Goal: Task Accomplishment & Management: Use online tool/utility

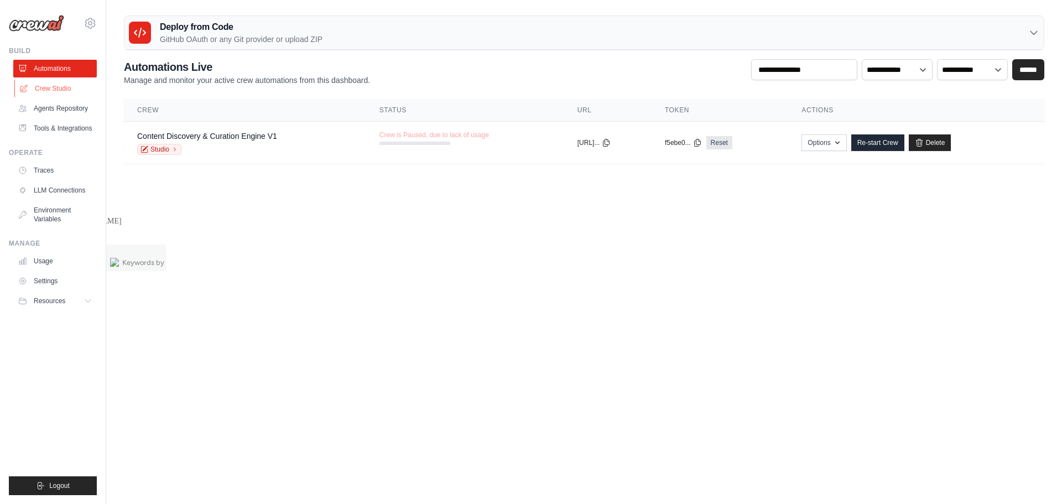
drag, startPoint x: 0, startPoint y: 0, endPoint x: 61, endPoint y: 94, distance: 112.0
click at [61, 94] on link "Crew Studio" at bounding box center [56, 89] width 84 height 18
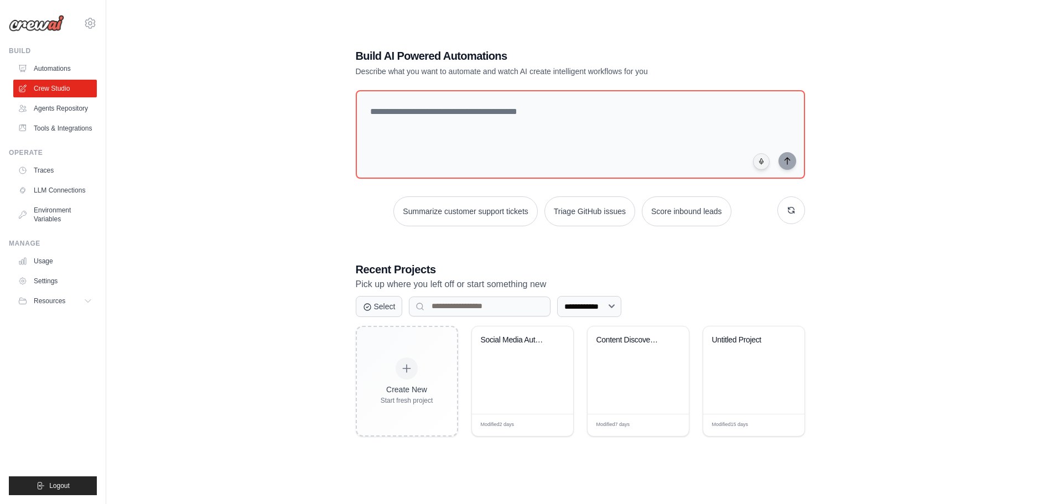
scroll to position [22, 0]
click at [505, 365] on div "Social Media Automation Hub" at bounding box center [522, 368] width 101 height 87
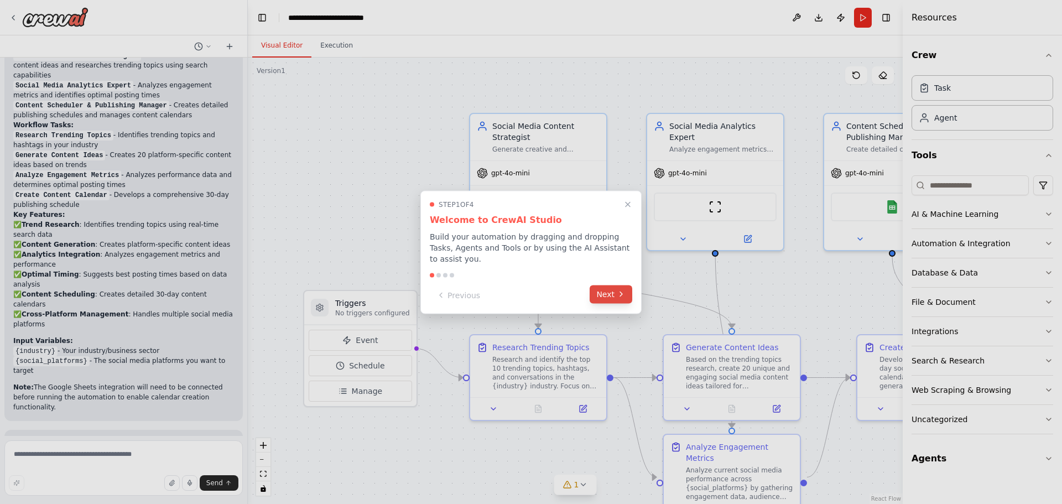
click at [620, 291] on icon at bounding box center [621, 294] width 9 height 9
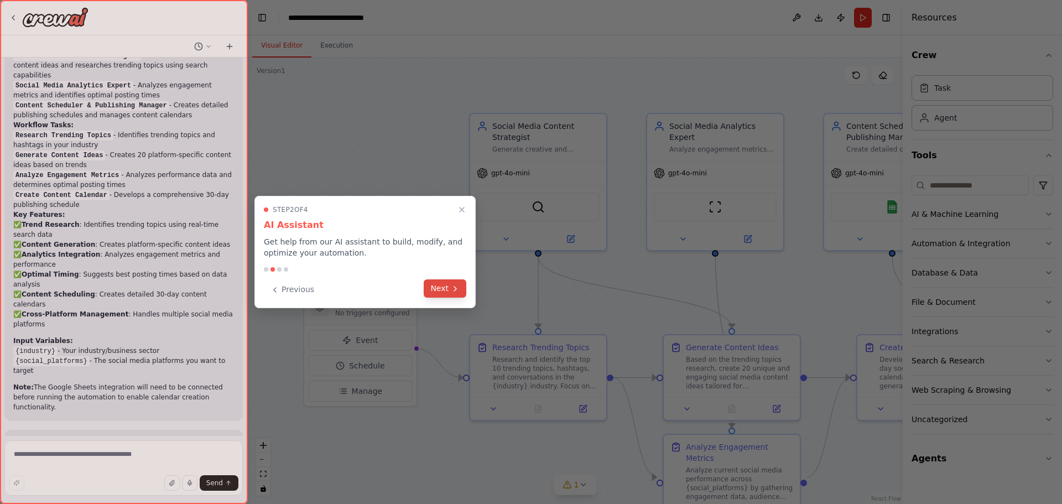
click at [438, 293] on button "Next" at bounding box center [445, 288] width 43 height 18
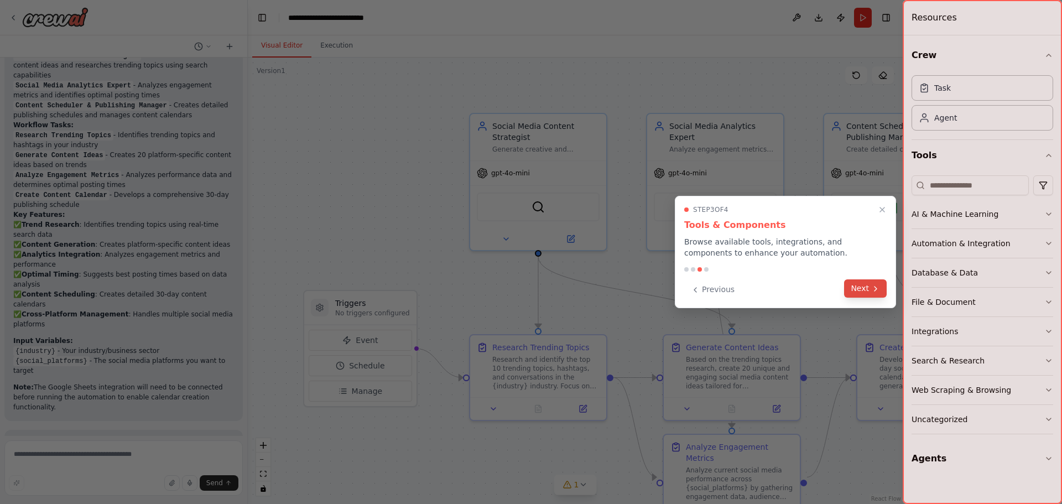
click at [878, 293] on icon at bounding box center [876, 288] width 9 height 9
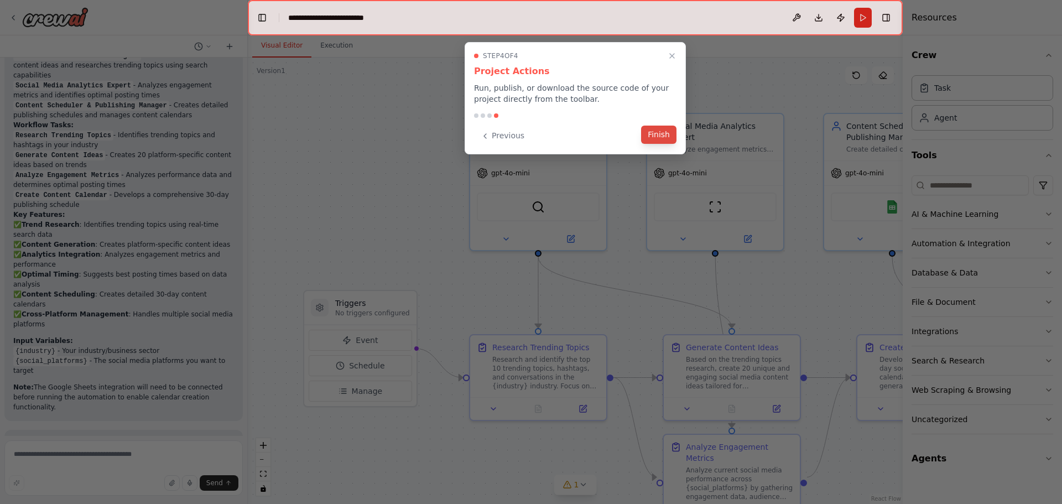
click at [654, 137] on button "Finish" at bounding box center [658, 135] width 35 height 18
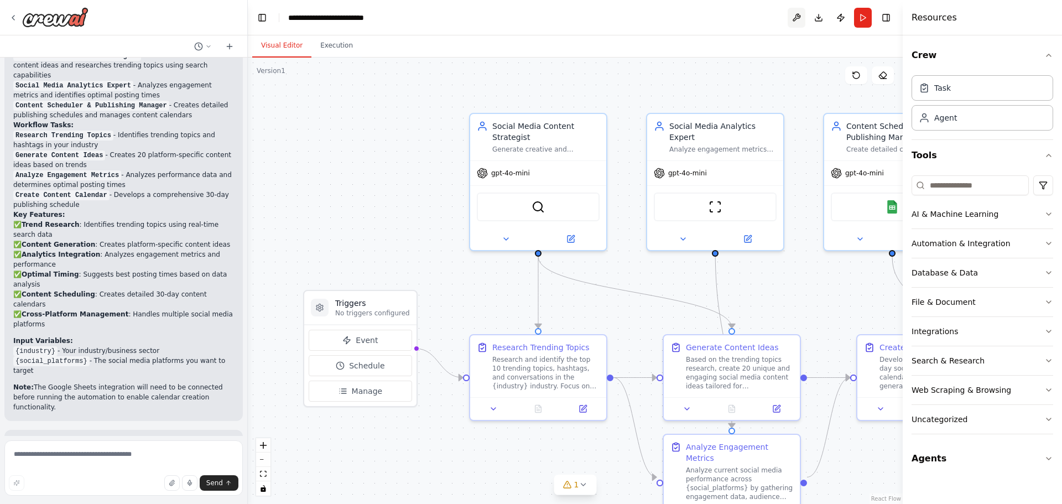
click at [797, 14] on button at bounding box center [797, 18] width 18 height 20
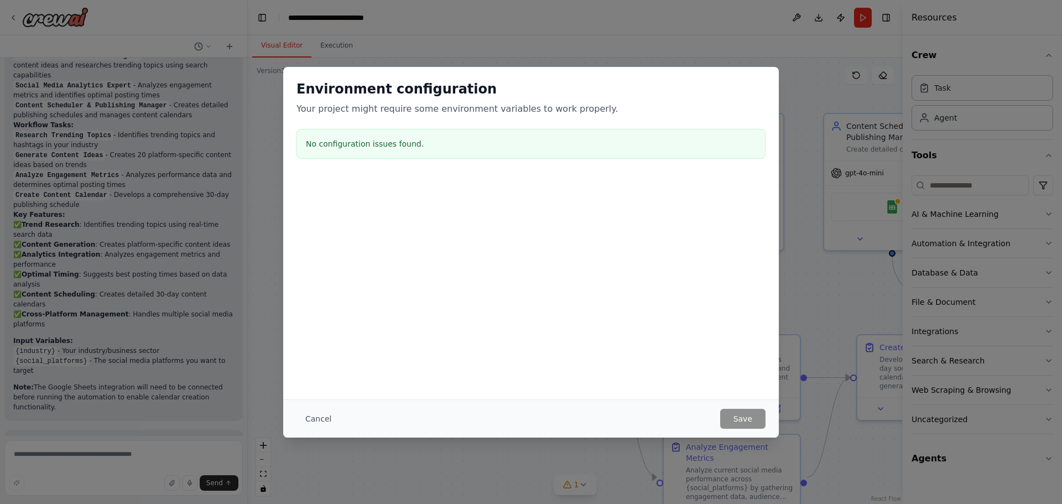
click at [316, 419] on button "Cancel" at bounding box center [319, 419] width 44 height 20
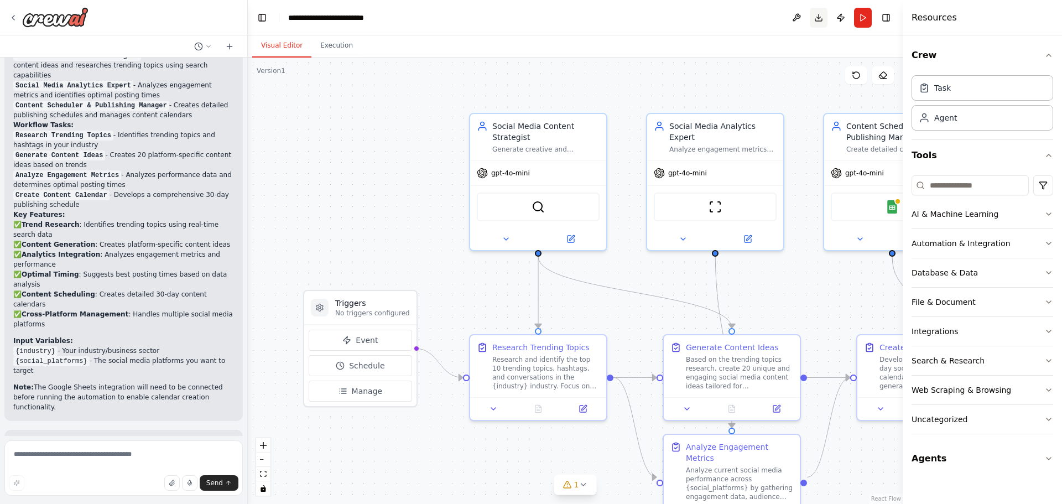
click at [820, 15] on button "Download" at bounding box center [819, 18] width 18 height 20
click at [843, 18] on button "Publish" at bounding box center [841, 18] width 18 height 20
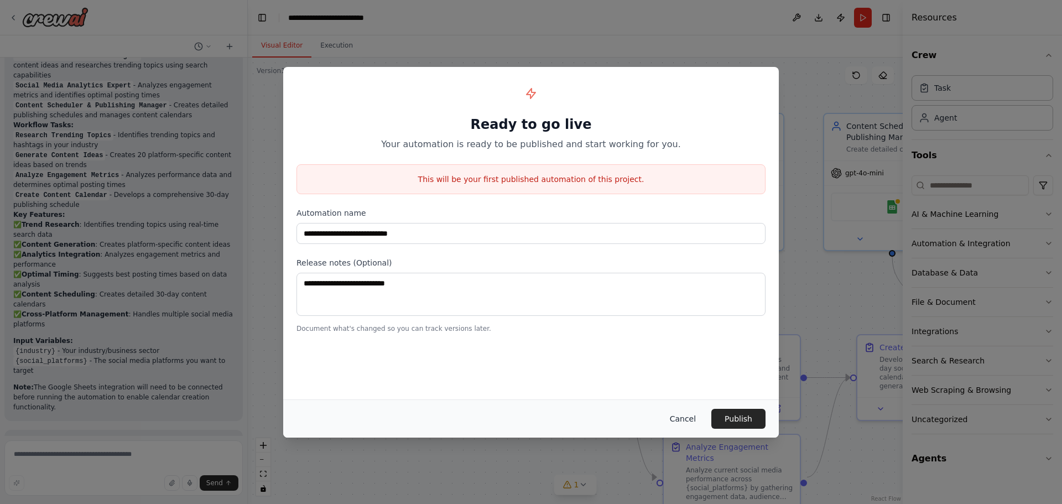
click at [684, 417] on button "Cancel" at bounding box center [683, 419] width 44 height 20
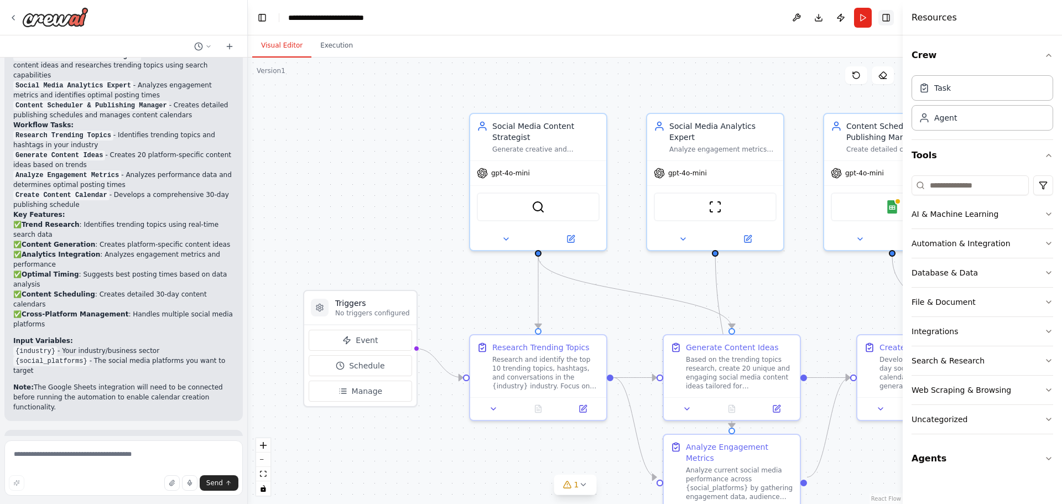
click at [886, 18] on button "Toggle Right Sidebar" at bounding box center [886, 17] width 15 height 15
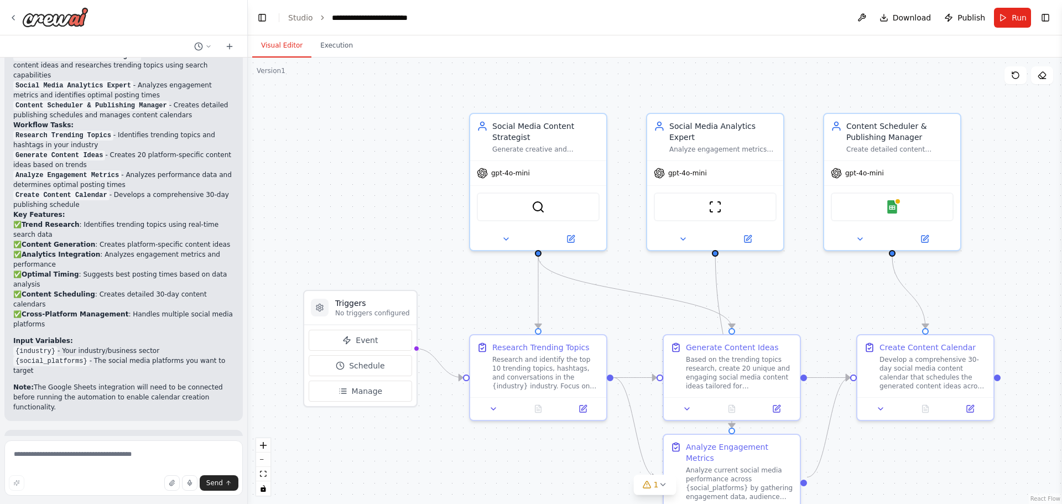
click at [1024, 197] on div ".deletable-edge-delete-btn { width: 20px; height: 20px; border: 0px solid #ffff…" at bounding box center [655, 281] width 815 height 447
click at [1050, 15] on button "Toggle Right Sidebar" at bounding box center [1045, 17] width 15 height 15
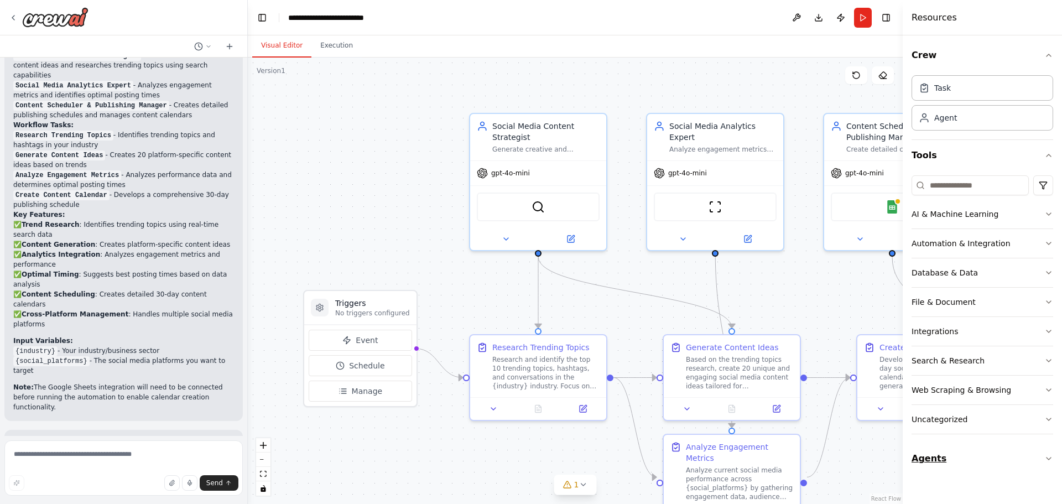
click at [944, 461] on button "Agents" at bounding box center [983, 458] width 142 height 31
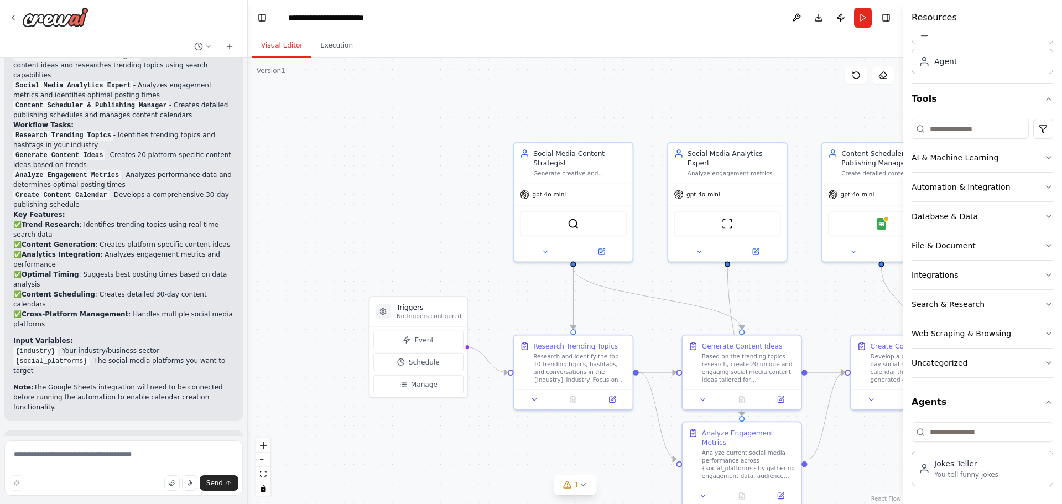
click at [953, 216] on div "Database & Data" at bounding box center [945, 216] width 66 height 11
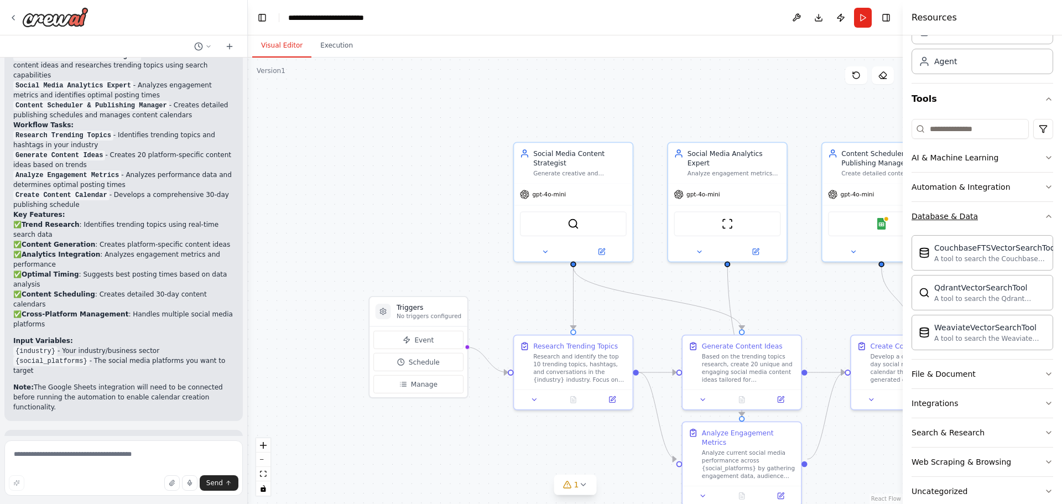
click at [953, 216] on div "Database & Data" at bounding box center [945, 216] width 66 height 11
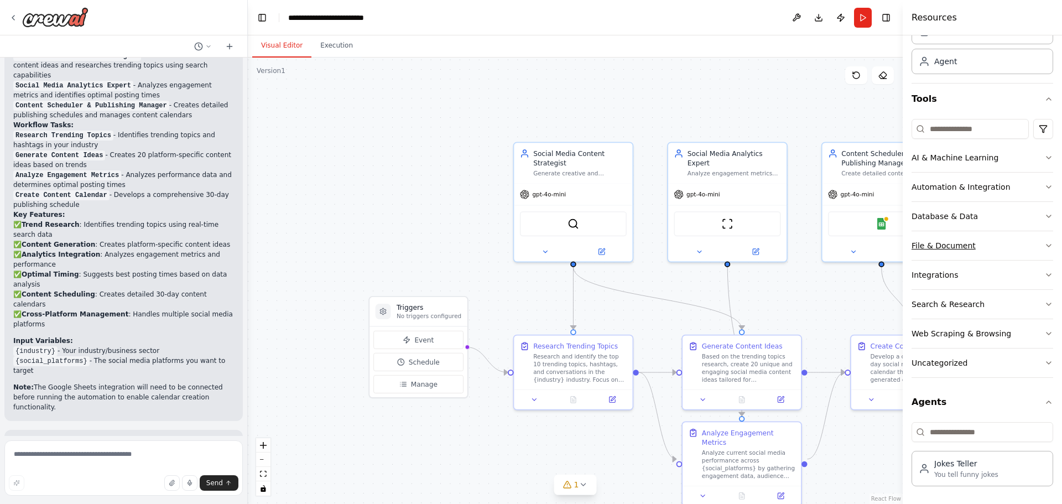
click at [950, 250] on div "File & Document" at bounding box center [944, 245] width 64 height 11
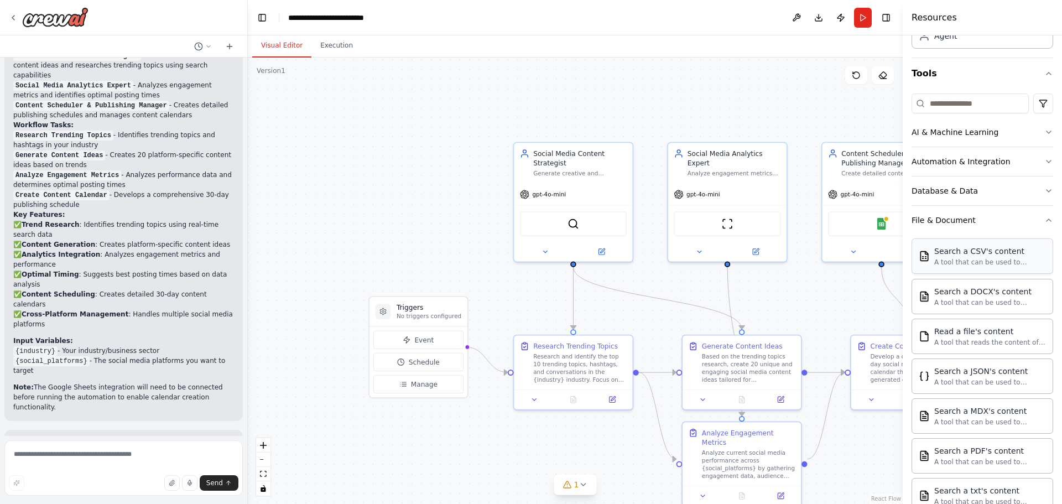
scroll to position [0, 0]
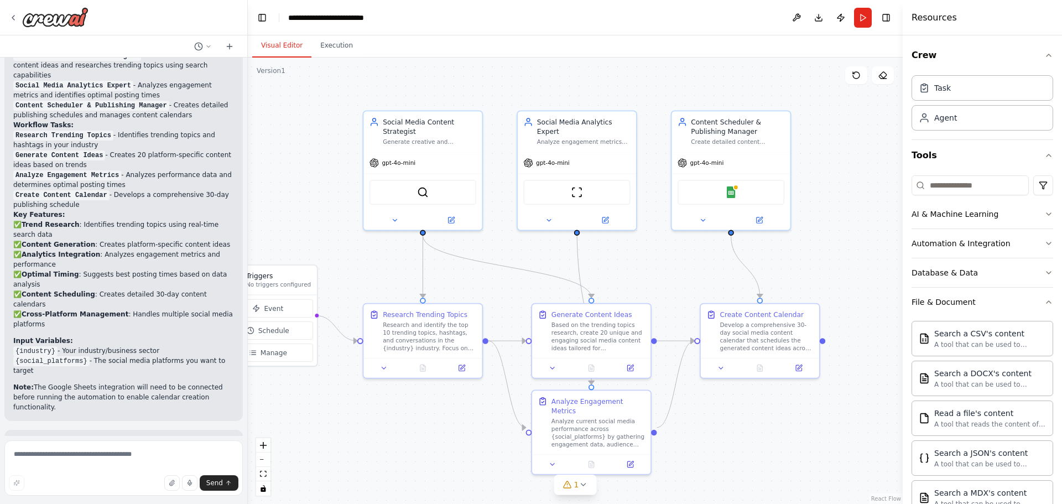
drag, startPoint x: 789, startPoint y: 286, endPoint x: 636, endPoint y: 253, distance: 155.6
click at [637, 254] on div ".deletable-edge-delete-btn { width: 20px; height: 20px; border: 0px solid #ffff…" at bounding box center [575, 281] width 655 height 447
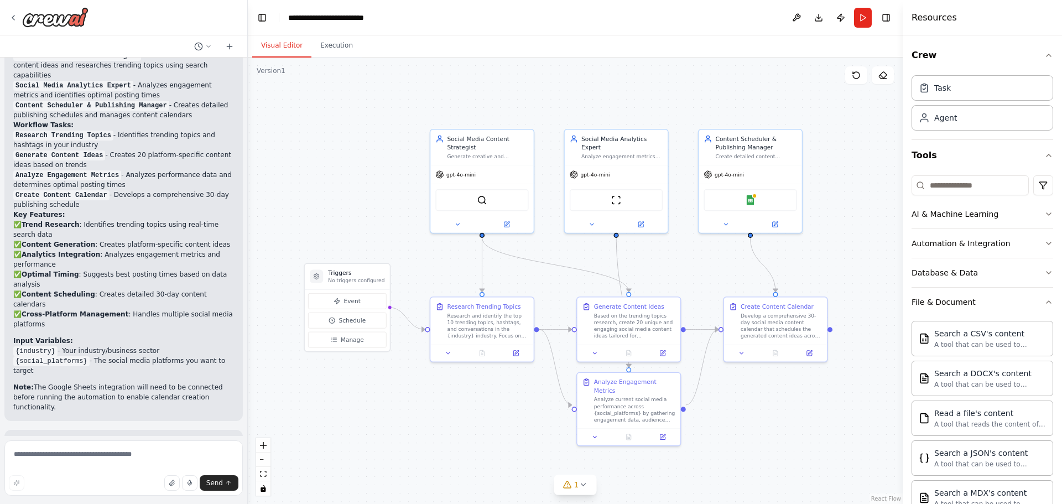
drag, startPoint x: 636, startPoint y: 253, endPoint x: 668, endPoint y: 253, distance: 32.1
click at [668, 253] on div ".deletable-edge-delete-btn { width: 20px; height: 20px; border: 0px solid #ffff…" at bounding box center [575, 281] width 655 height 447
drag, startPoint x: 668, startPoint y: 253, endPoint x: 663, endPoint y: 253, distance: 5.6
click at [663, 253] on div ".deletable-edge-delete-btn { width: 20px; height: 20px; border: 0px solid #ffff…" at bounding box center [575, 281] width 655 height 447
click at [340, 339] on span "Manage" at bounding box center [346, 340] width 23 height 8
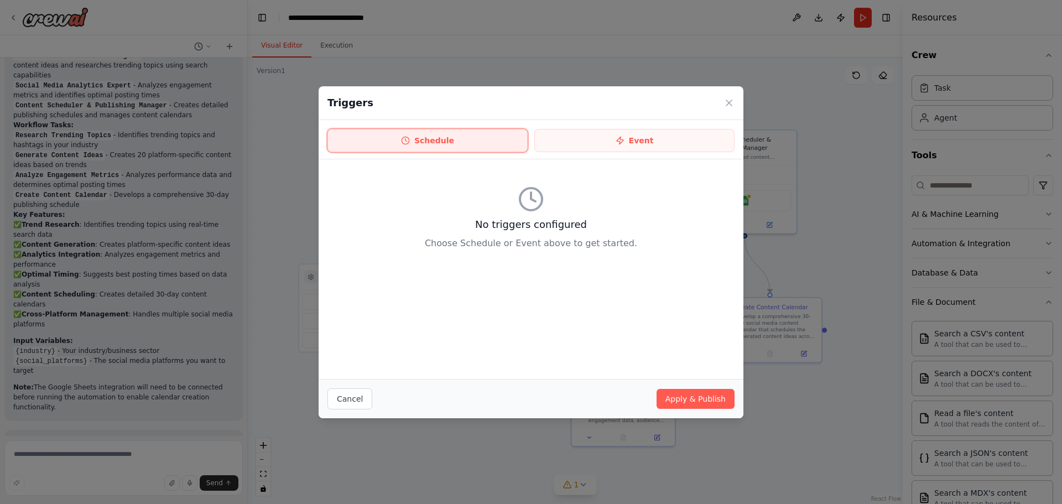
click at [427, 141] on button "Schedule" at bounding box center [428, 140] width 200 height 23
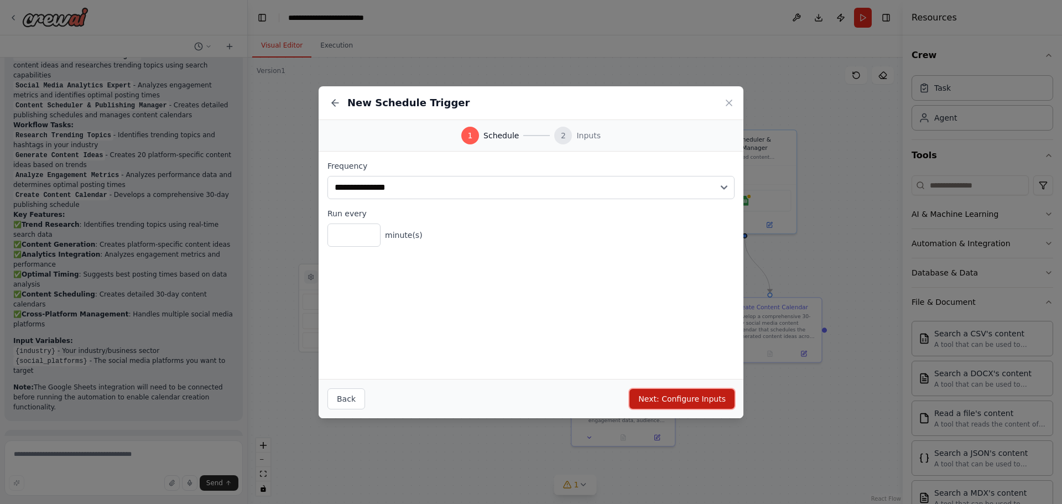
click at [667, 403] on button "Next: Configure Inputs" at bounding box center [682, 399] width 105 height 20
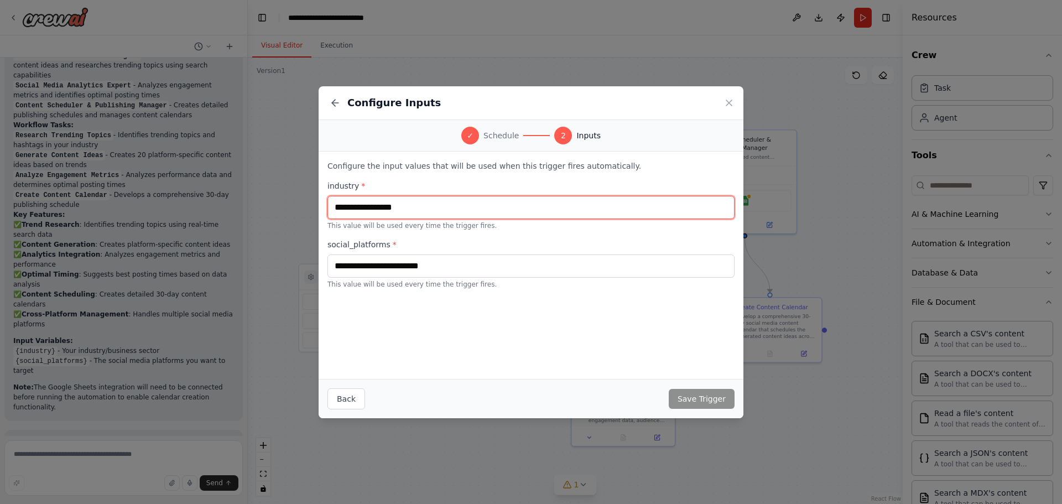
click at [435, 203] on input "text" at bounding box center [531, 207] width 407 height 23
click at [729, 100] on icon at bounding box center [729, 102] width 11 height 11
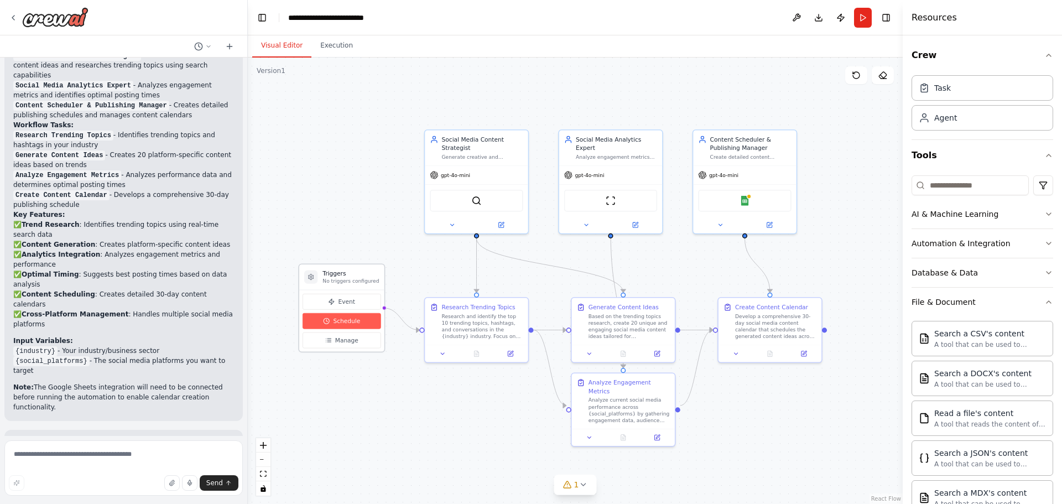
click at [367, 319] on button "Schedule" at bounding box center [342, 321] width 79 height 16
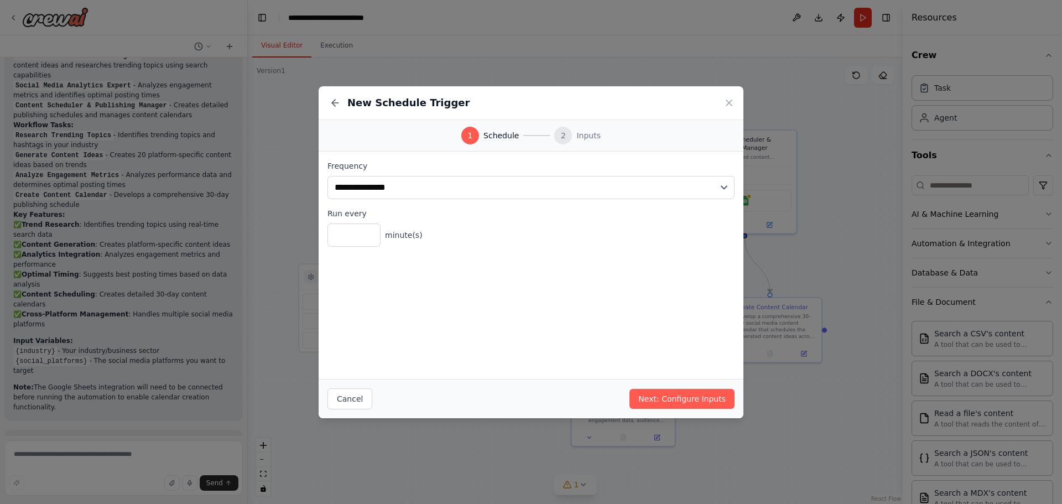
click at [723, 100] on div "New Schedule Trigger" at bounding box center [531, 103] width 425 height 34
click at [727, 105] on icon at bounding box center [730, 103] width 6 height 6
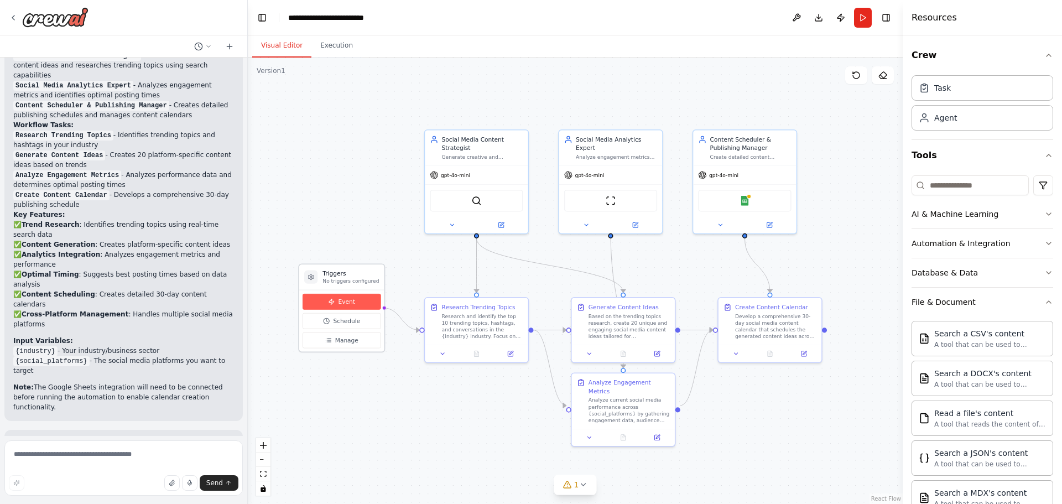
click at [344, 305] on span "Event" at bounding box center [347, 302] width 17 height 8
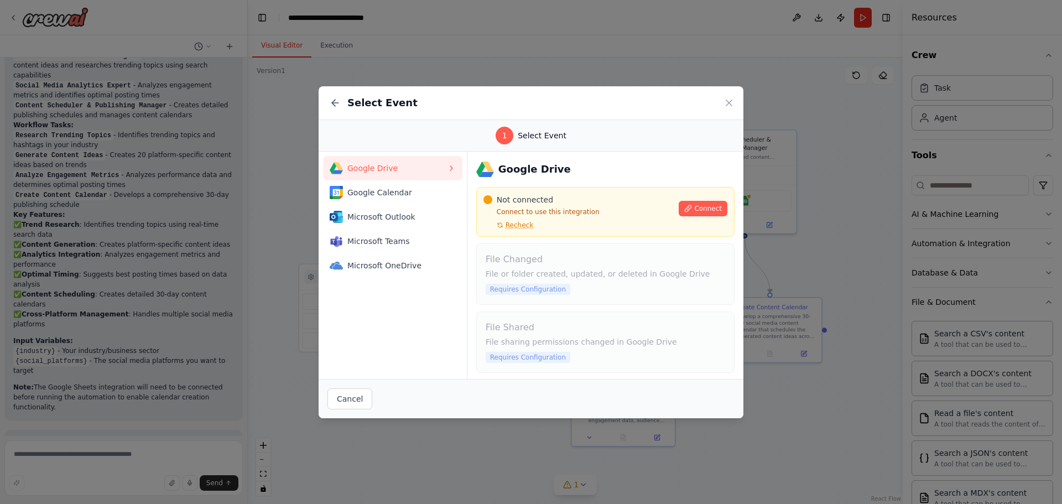
drag, startPoint x: 748, startPoint y: 100, endPoint x: 741, endPoint y: 100, distance: 6.7
click at [747, 100] on div "Select Event 1 Select Event Google Drive Google Calendar Microsoft Outlook Micr…" at bounding box center [531, 252] width 1062 height 504
click at [728, 103] on icon at bounding box center [729, 102] width 11 height 11
